Goal: Information Seeking & Learning: Learn about a topic

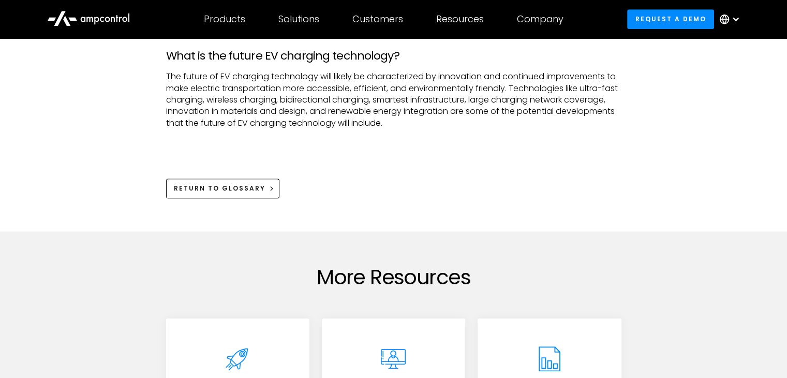
scroll to position [961, 0]
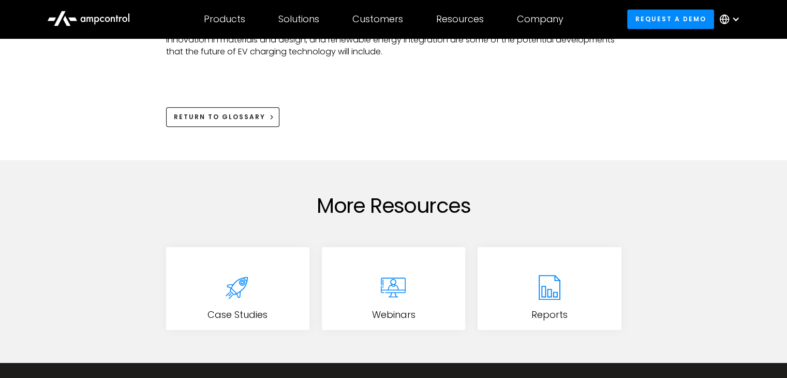
drag, startPoint x: 471, startPoint y: 211, endPoint x: 559, endPoint y: 215, distance: 88.6
click at [559, 215] on div "More Resources" at bounding box center [394, 211] width 456 height 37
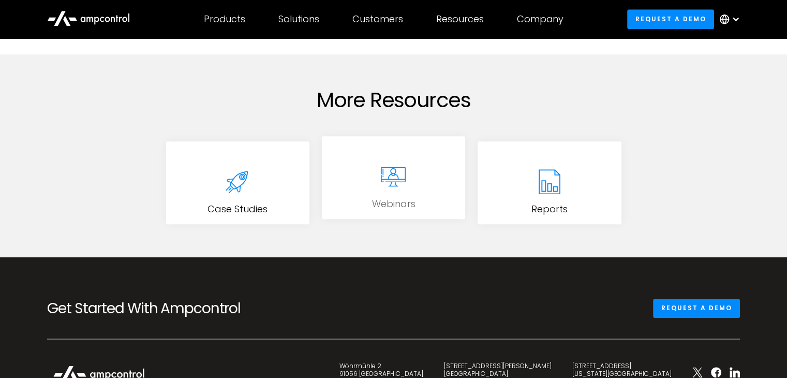
scroll to position [1066, 0]
click at [247, 174] on icon at bounding box center [237, 176] width 41 height 41
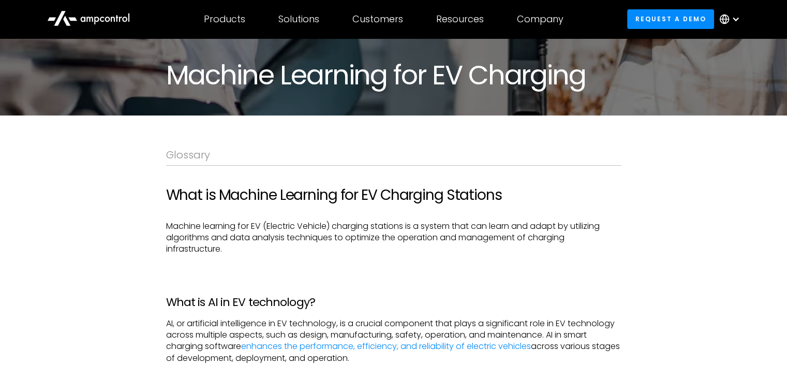
scroll to position [106, 0]
